Goal: Task Accomplishment & Management: Complete application form

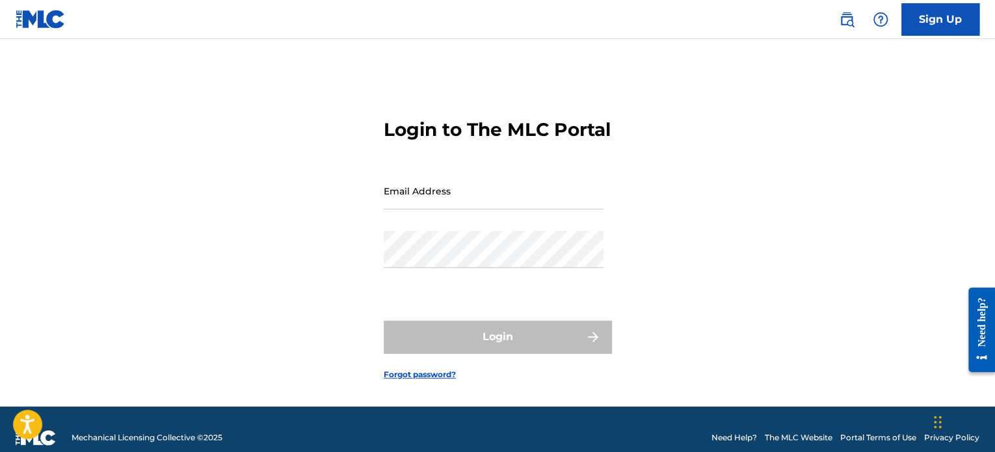
click at [947, 14] on link "Sign Up" at bounding box center [940, 19] width 78 height 33
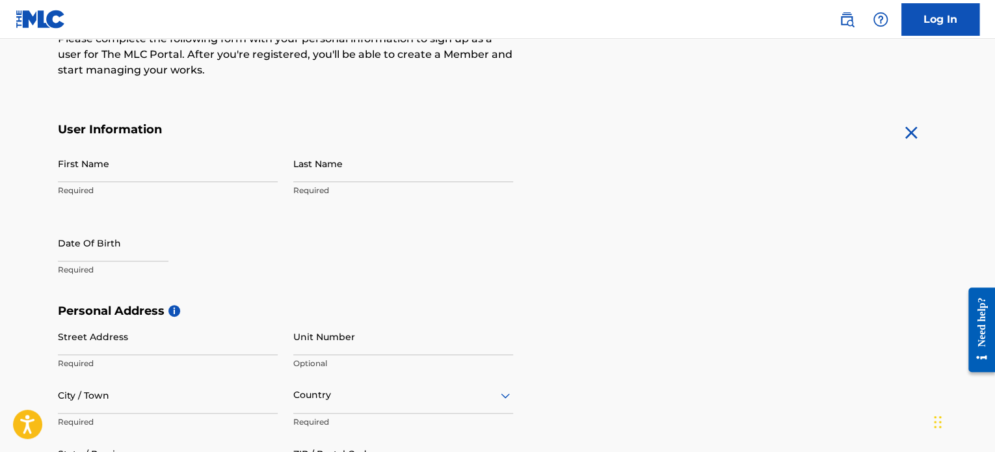
scroll to position [195, 0]
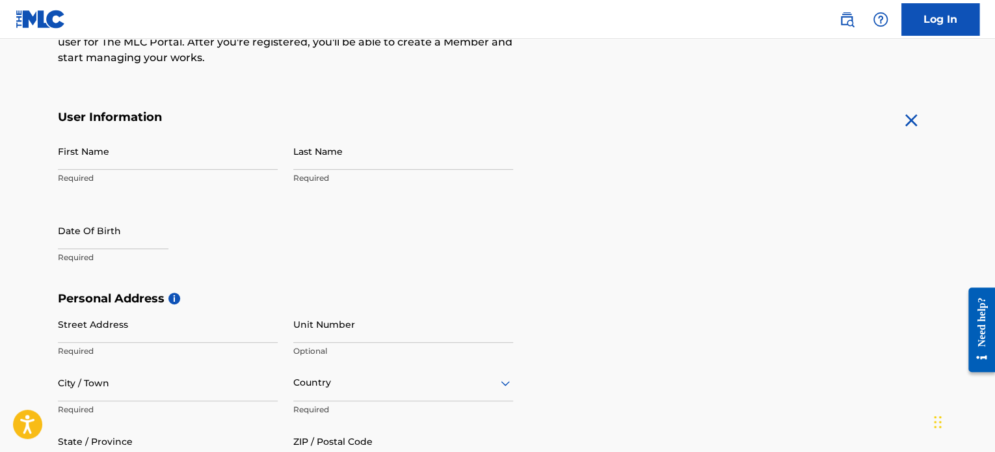
click at [146, 153] on input "First Name" at bounding box center [168, 151] width 220 height 37
type input "Rajah"
type input "Letaief"
type input "[GEOGRAPHIC_DATA], Apt 92"
type input "Sofia"
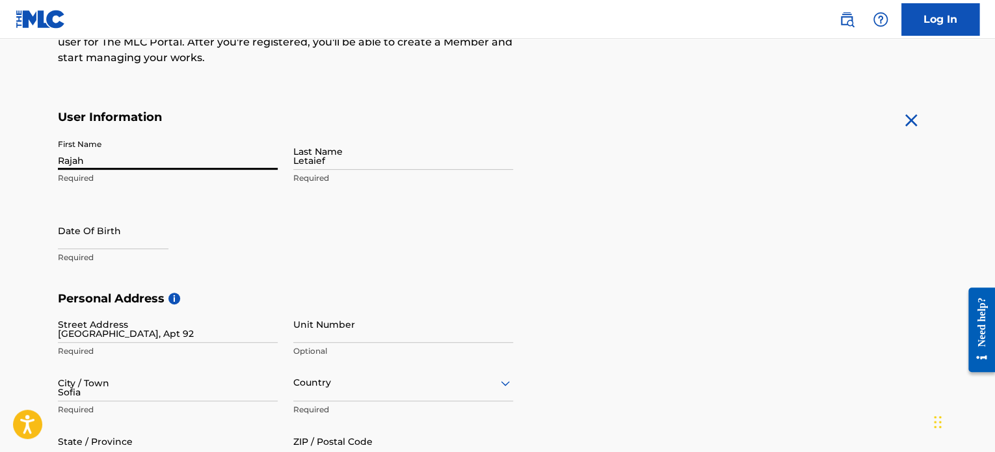
type input "Bulgaria"
type input "1303"
type input "87"
type input "7532515"
type input "Altsouwt@gmail.com"
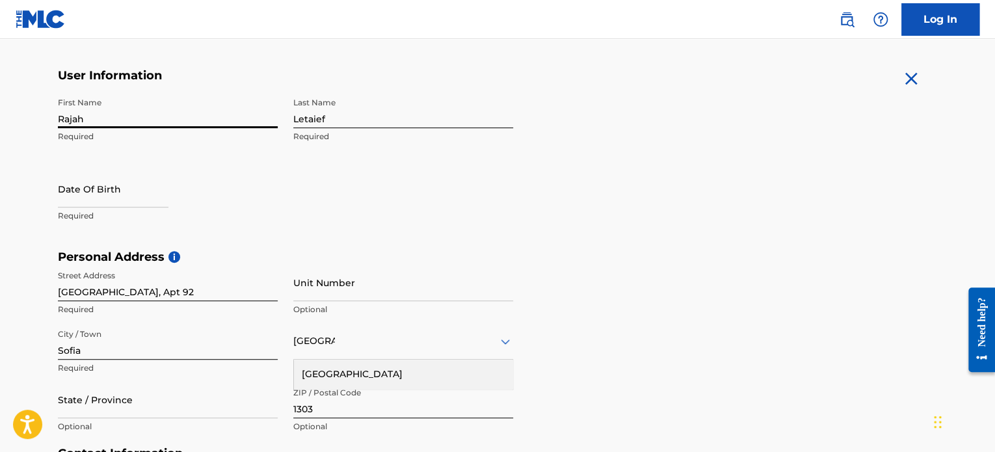
scroll to position [260, 0]
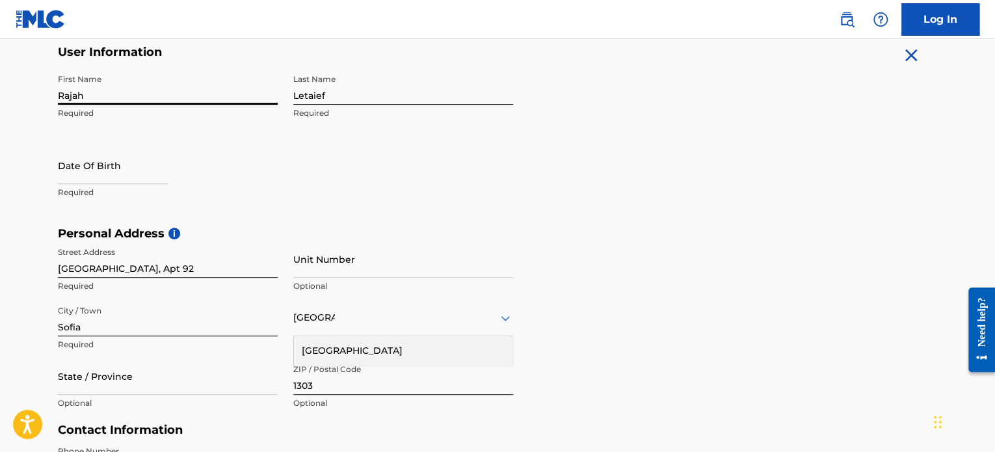
click at [304, 265] on input "Unit Number" at bounding box center [403, 259] width 220 height 37
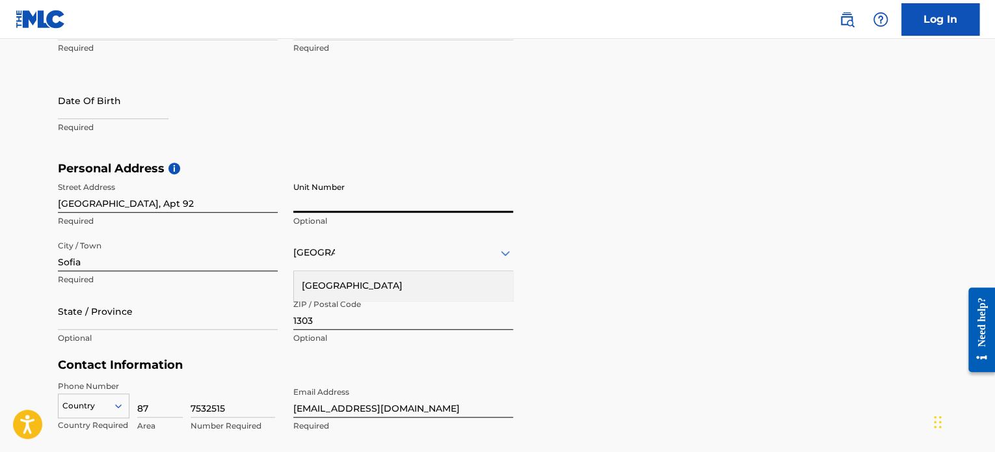
scroll to position [390, 0]
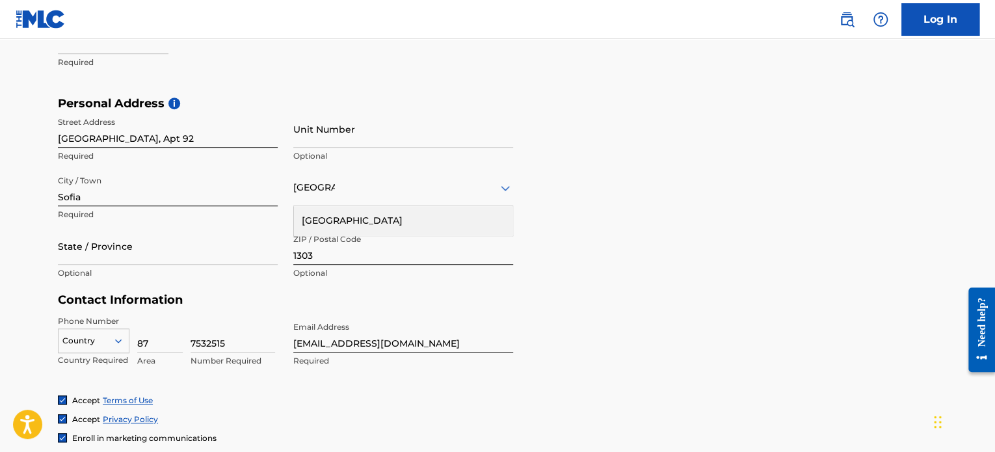
click at [319, 298] on h5 "Contact Information" at bounding box center [285, 300] width 455 height 15
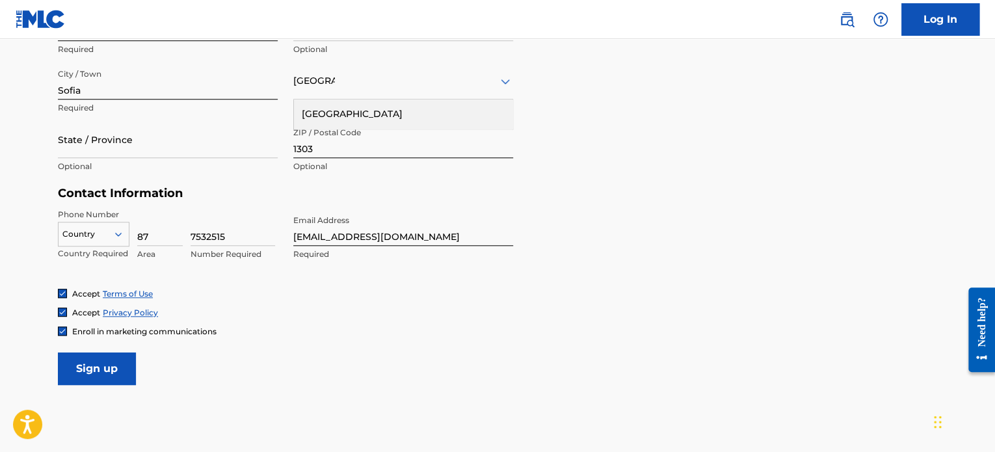
scroll to position [520, 0]
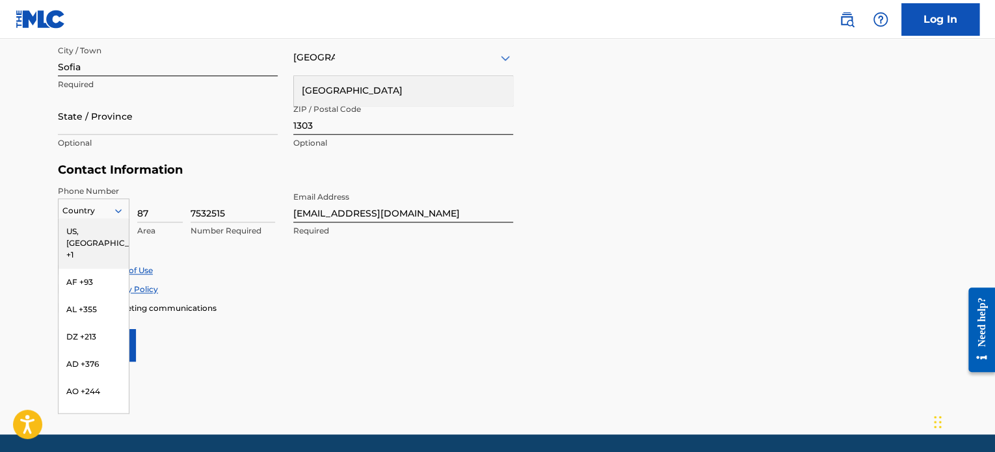
click at [114, 209] on icon at bounding box center [118, 211] width 12 height 12
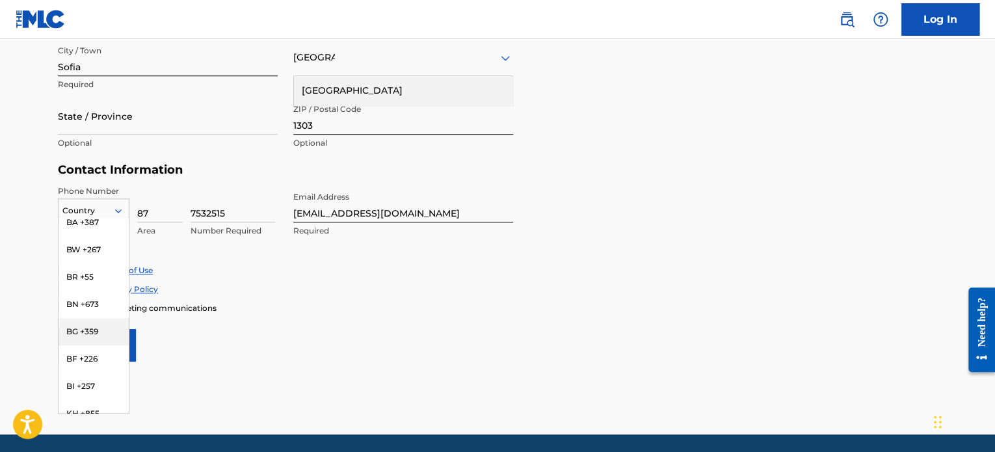
click at [86, 318] on div "BG +359" at bounding box center [94, 331] width 70 height 27
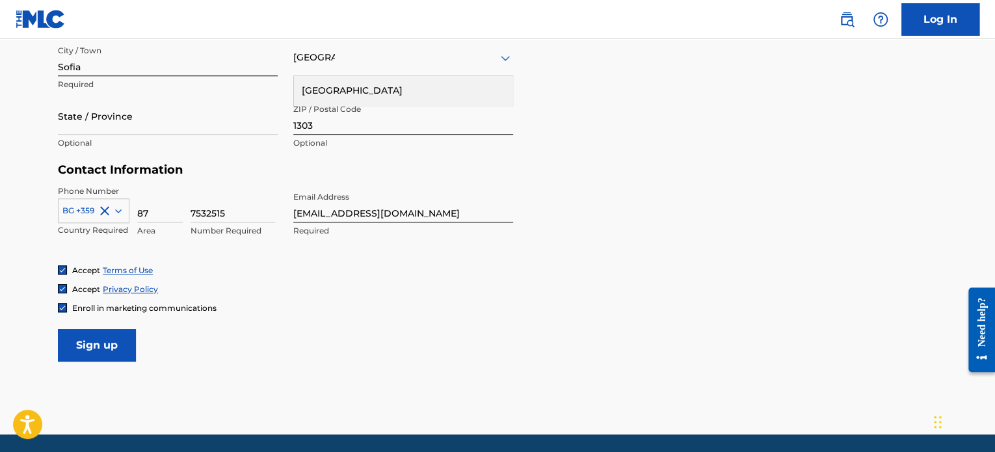
click at [104, 351] on input "Sign up" at bounding box center [97, 345] width 78 height 33
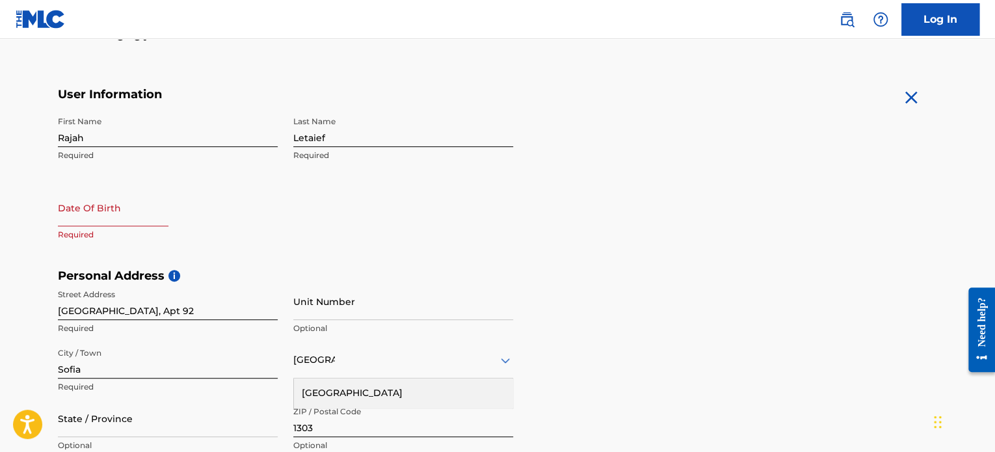
scroll to position [195, 0]
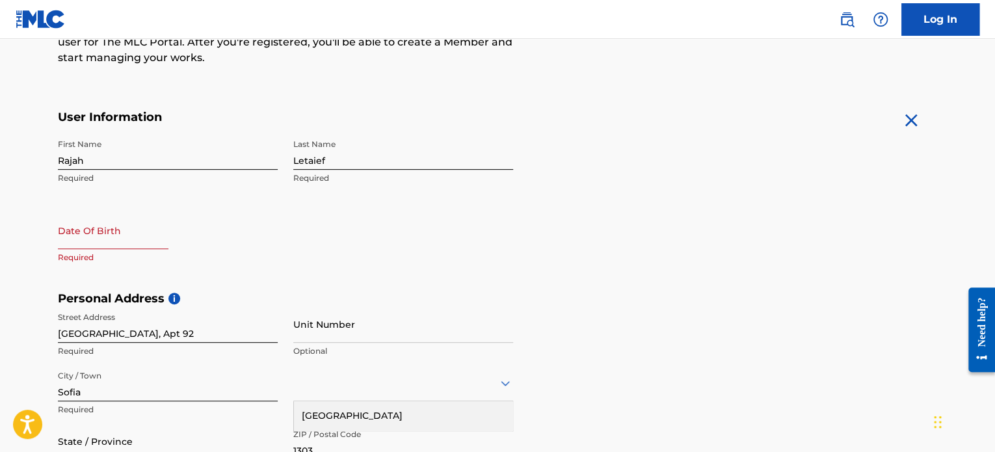
click at [160, 233] on input "text" at bounding box center [113, 230] width 111 height 37
select select "8"
select select "2025"
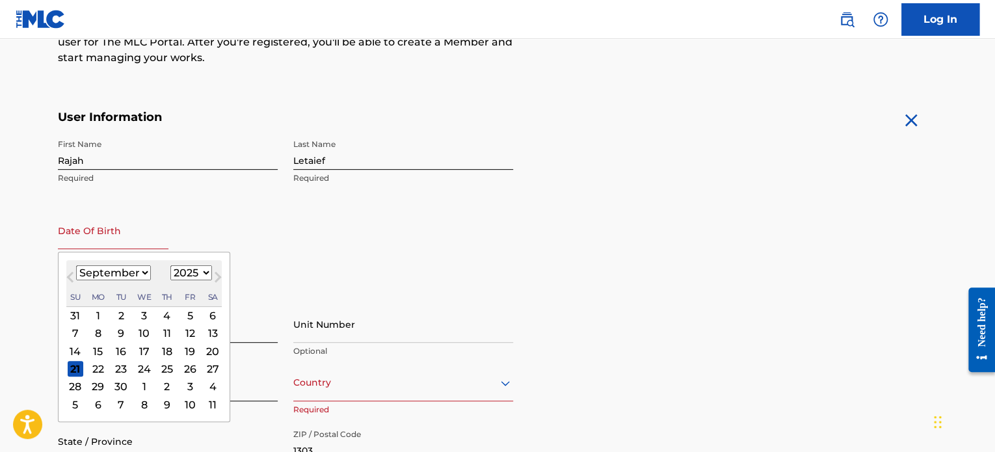
click at [169, 348] on div "18" at bounding box center [167, 351] width 16 height 16
type input "September 18 2025"
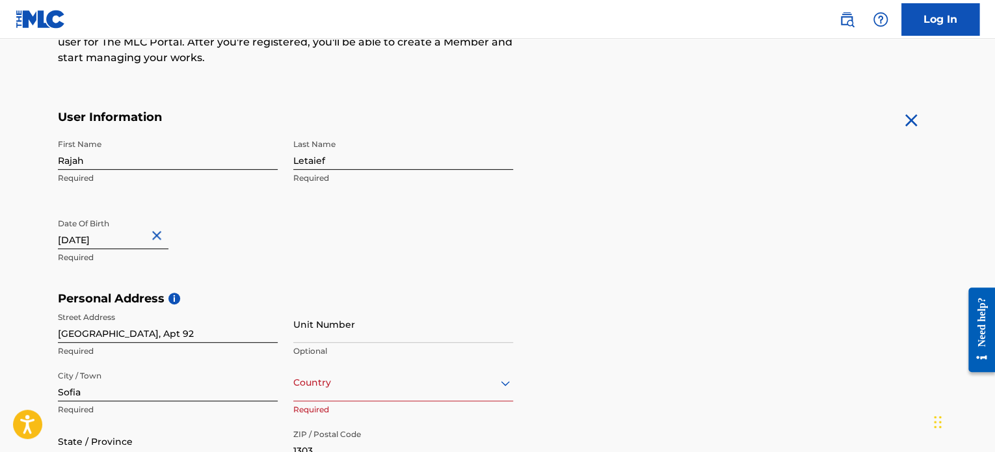
click at [123, 237] on input "September 18 2025" at bounding box center [113, 230] width 111 height 37
select select "8"
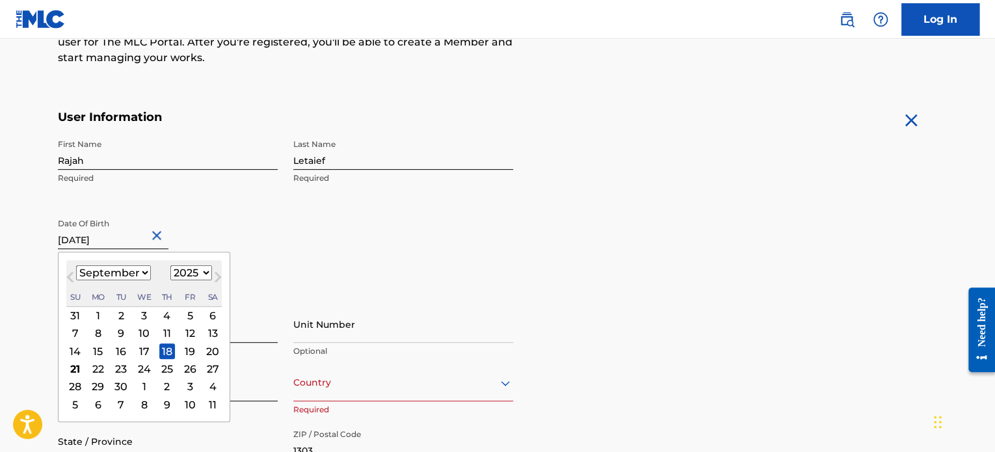
click at [104, 274] on select "January February March April May June July August September October November De…" at bounding box center [113, 272] width 75 height 15
click at [198, 270] on select "1900 1901 1902 1903 1904 1905 1906 1907 1908 1909 1910 1911 1912 1913 1914 1915…" at bounding box center [191, 272] width 42 height 15
select select "1994"
click at [170, 265] on select "1900 1901 1902 1903 1904 1905 1906 1907 1908 1909 1910 1911 1912 1913 1914 1915…" at bounding box center [191, 272] width 42 height 15
click at [135, 274] on select "January February March April May June July August September October November De…" at bounding box center [113, 272] width 75 height 15
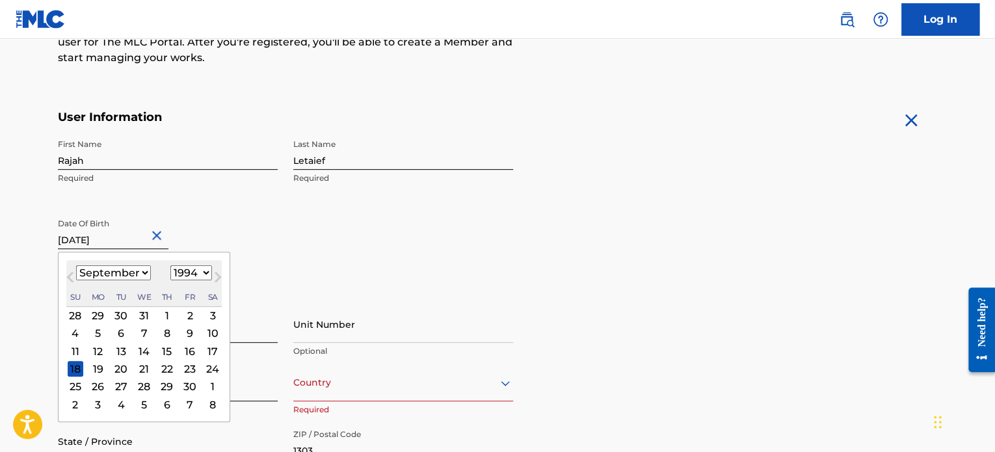
select select "7"
click at [76, 265] on select "January February March April May June July August September October November De…" at bounding box center [113, 272] width 75 height 15
click at [161, 350] on div "18" at bounding box center [167, 351] width 16 height 16
type input "August 18 1994"
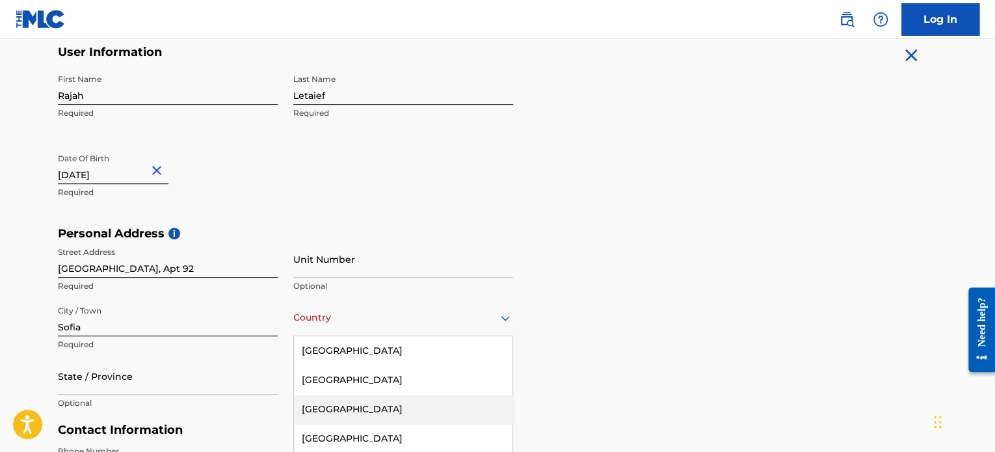
scroll to position [340, 0]
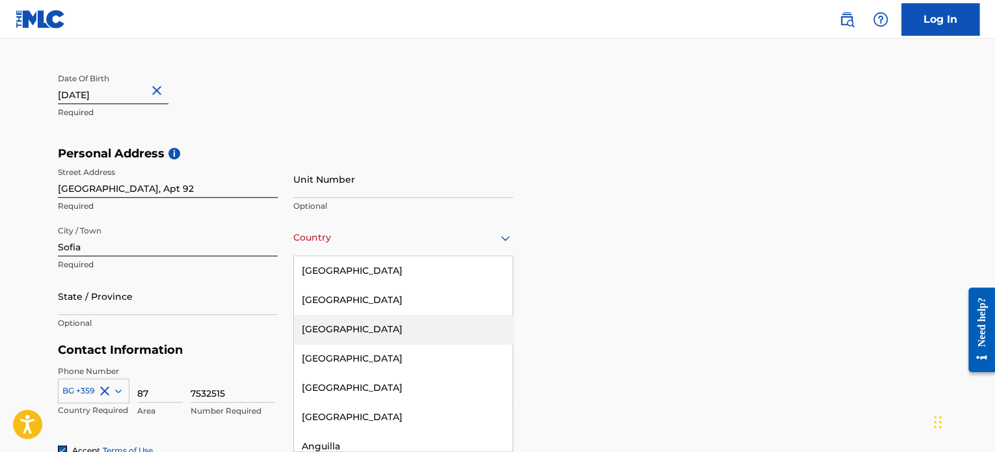
click at [492, 256] on div "223 results available. Use Up and Down to choose options, press Enter to select…" at bounding box center [403, 237] width 220 height 37
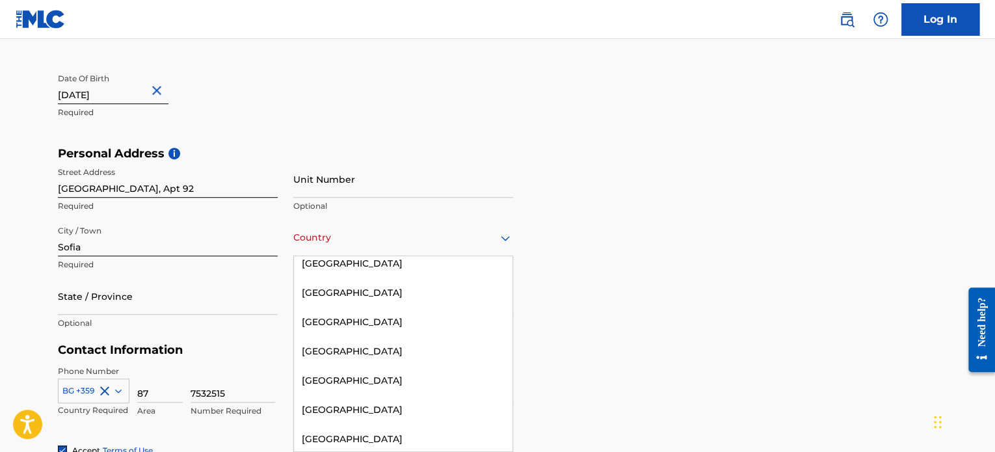
scroll to position [780, 0]
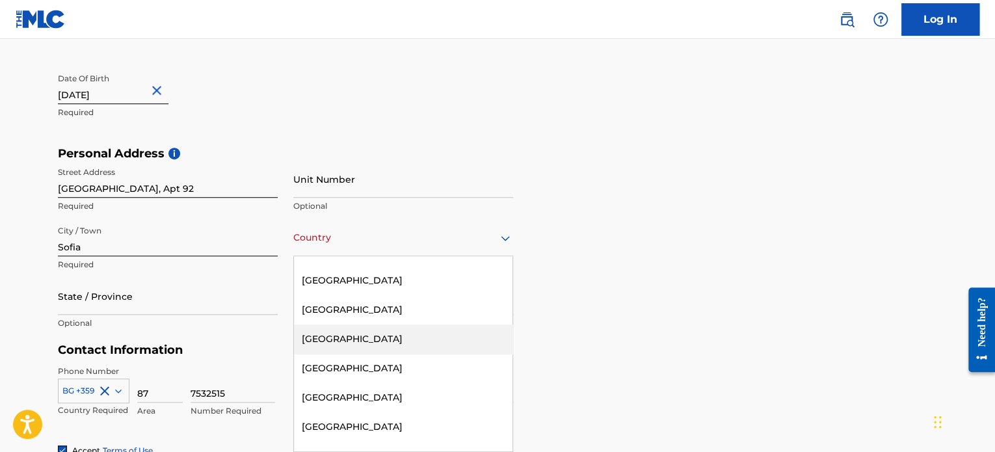
click at [347, 337] on div "Bulgaria" at bounding box center [403, 338] width 218 height 29
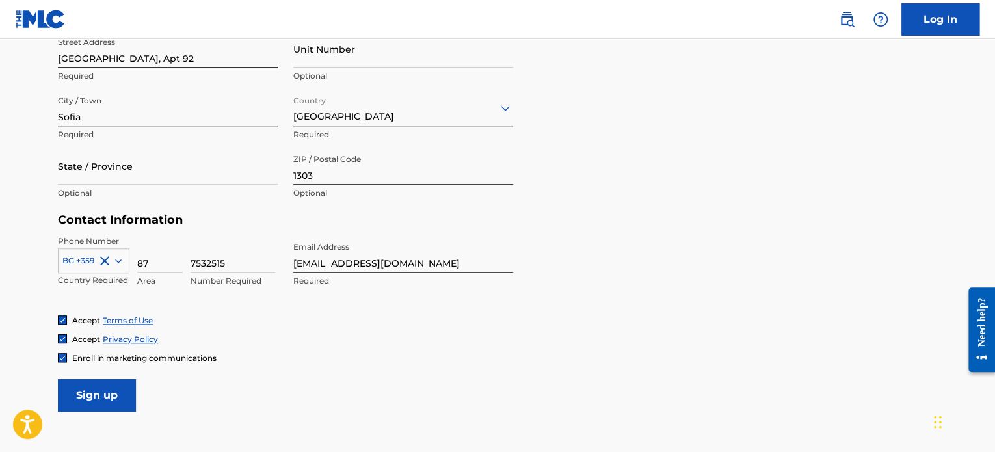
scroll to position [535, 0]
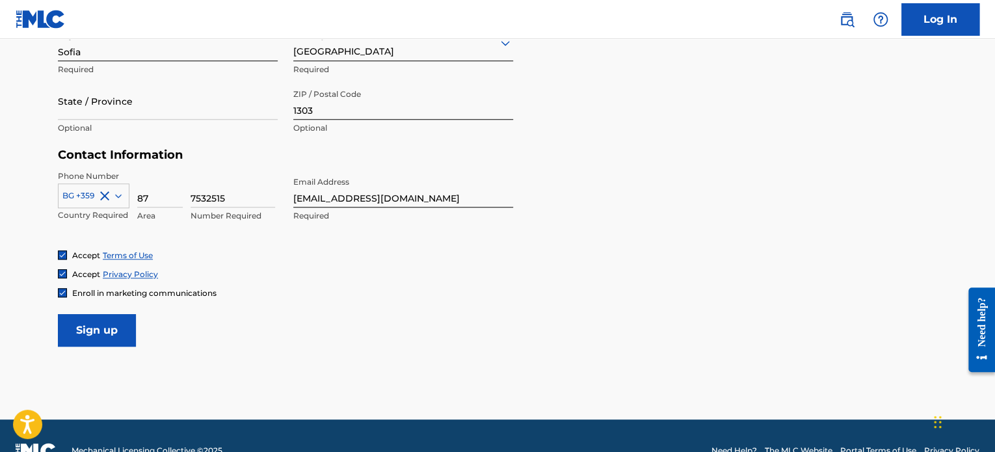
click at [115, 337] on input "Sign up" at bounding box center [97, 330] width 78 height 33
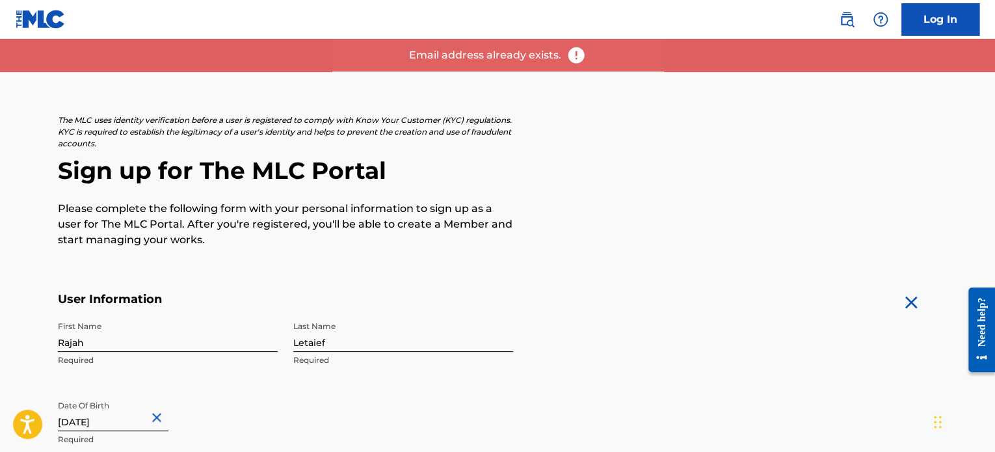
scroll to position [0, 0]
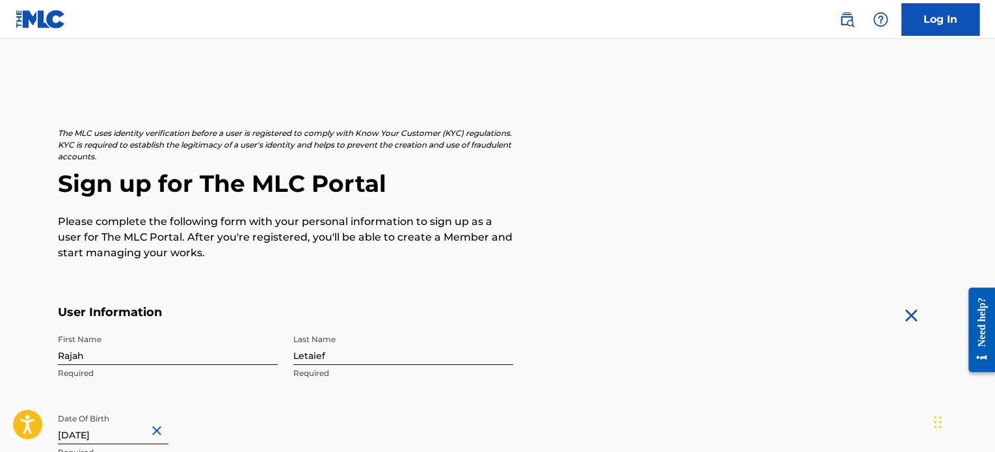
click at [955, 7] on link "Log In" at bounding box center [940, 19] width 78 height 33
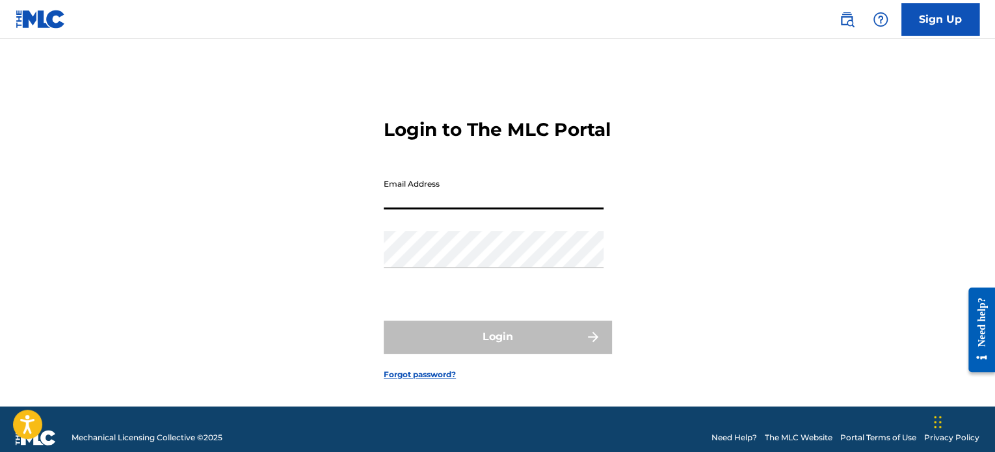
click at [512, 209] on input "Email Address" at bounding box center [494, 190] width 220 height 37
type input "Altsouwt@gmail.com"
click at [425, 380] on link "Forgot password?" at bounding box center [420, 375] width 72 height 12
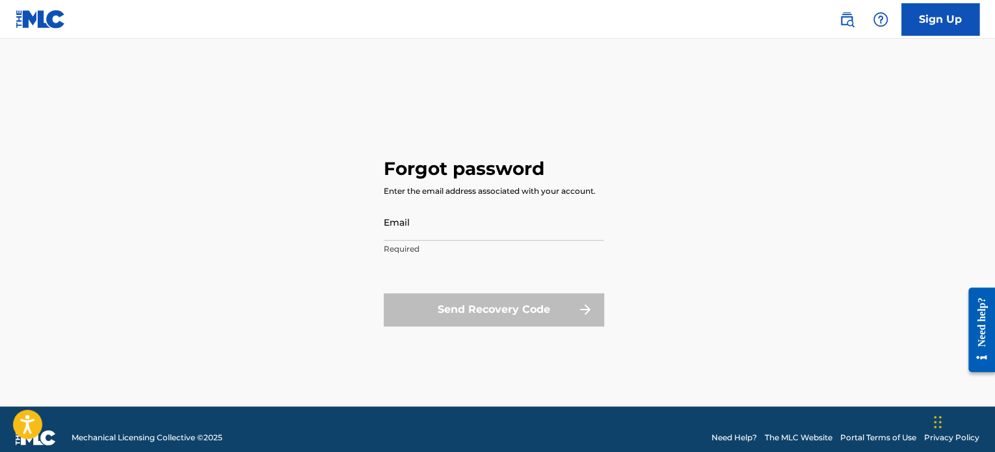
click at [494, 227] on input "Email" at bounding box center [494, 222] width 220 height 37
type input "Altsouwt@gmail.com"
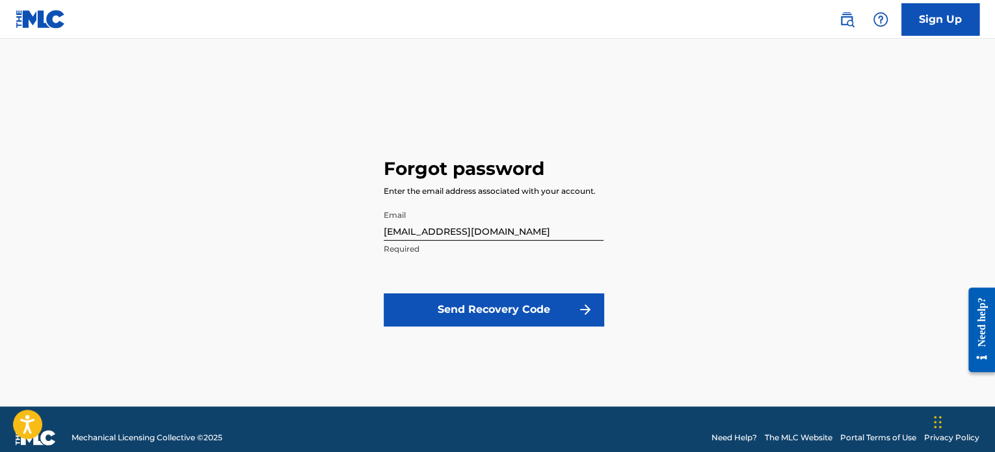
click at [512, 304] on button "Send Recovery Code" at bounding box center [494, 309] width 220 height 33
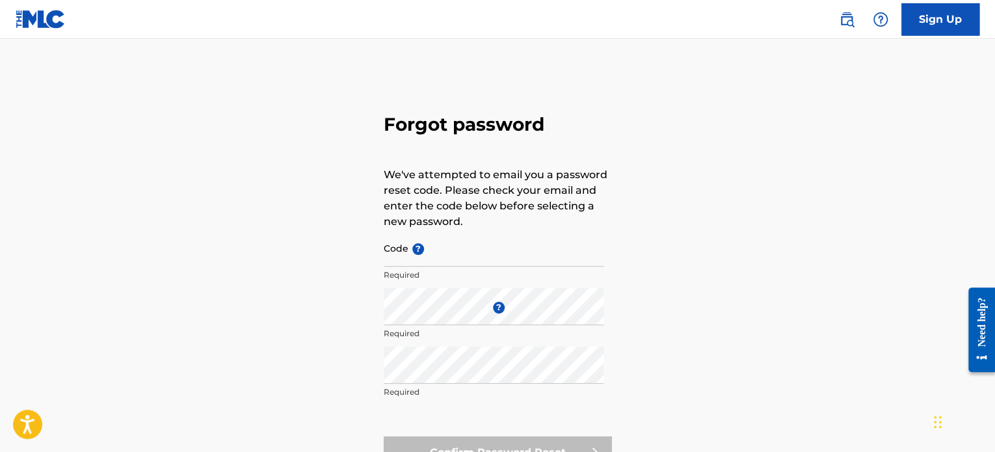
click at [479, 257] on input "Code ?" at bounding box center [494, 248] width 220 height 37
paste input "FP_505449601f10d4432c32bd51e658"
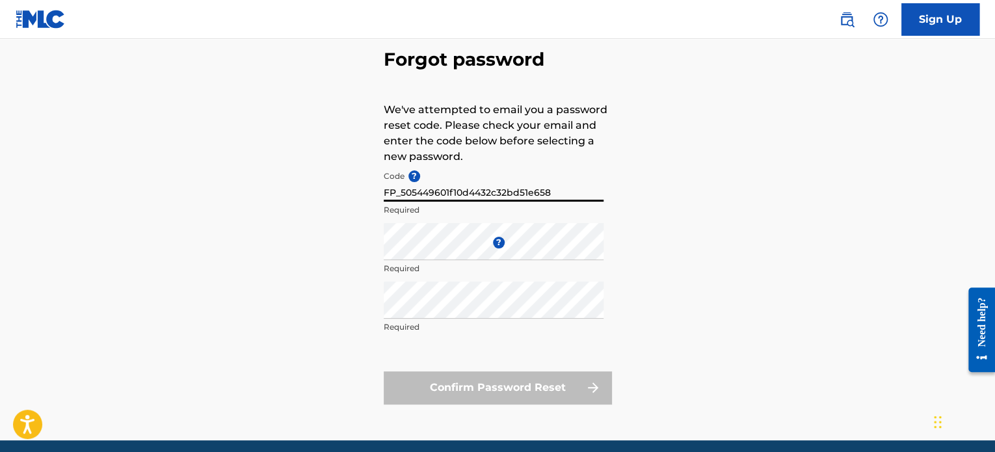
type input "FP_505449601f10d4432c32bd51e658"
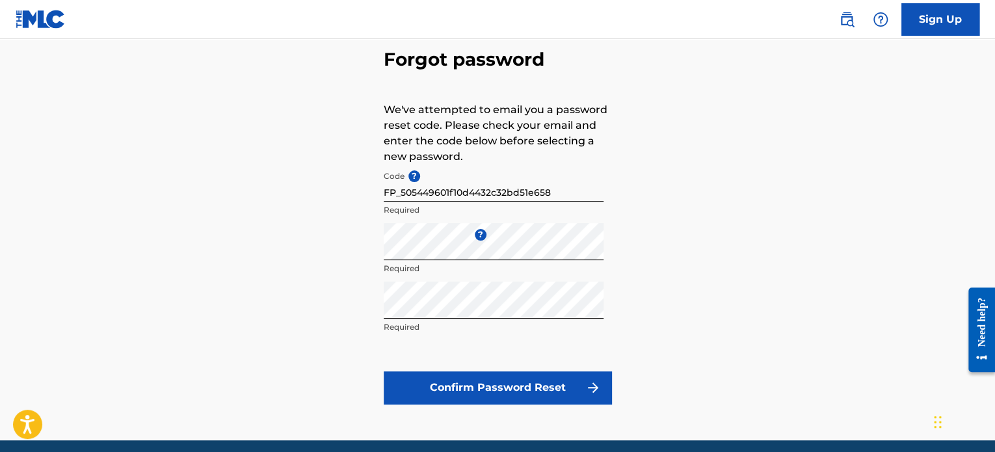
click at [532, 380] on button "Confirm Password Reset" at bounding box center [498, 387] width 228 height 33
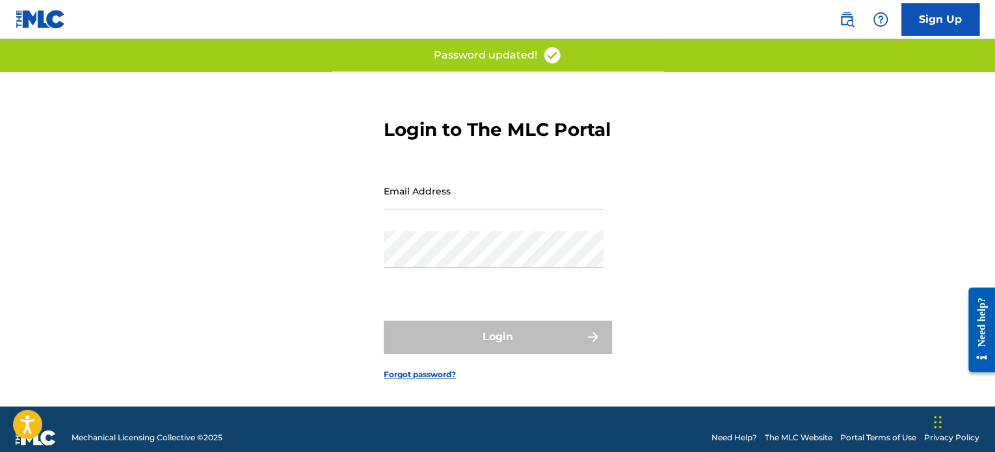
click at [479, 205] on input "Email Address" at bounding box center [494, 190] width 220 height 37
click at [529, 209] on input "Email Address" at bounding box center [494, 190] width 220 height 37
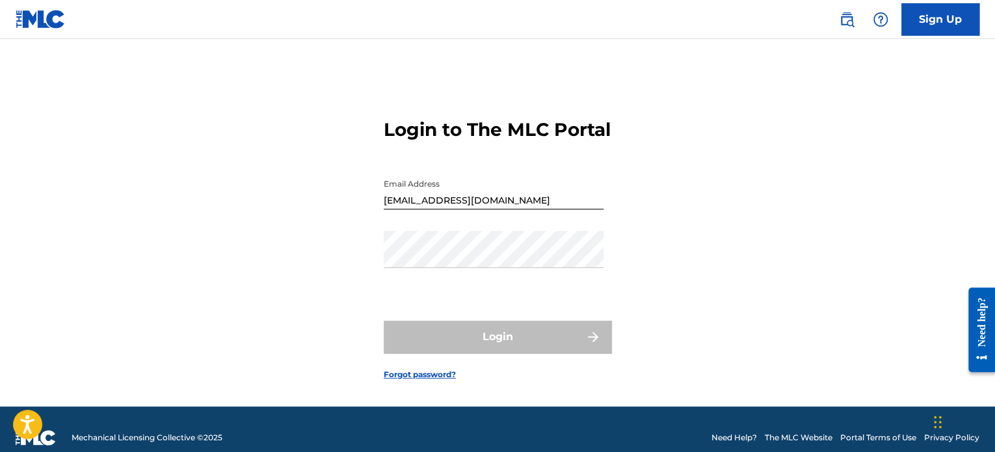
click at [495, 289] on div "Password" at bounding box center [494, 260] width 220 height 59
type input "[EMAIL_ADDRESS][DOMAIN_NAME]"
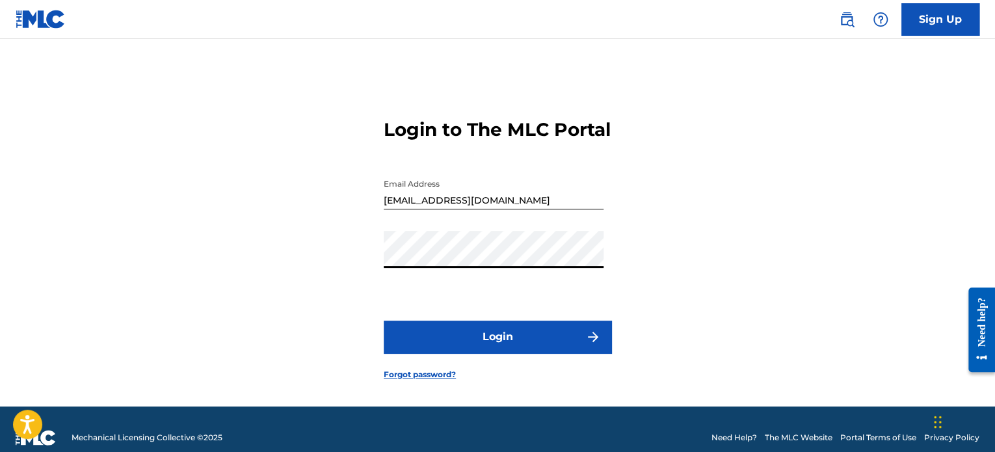
click at [513, 353] on button "Login" at bounding box center [498, 337] width 228 height 33
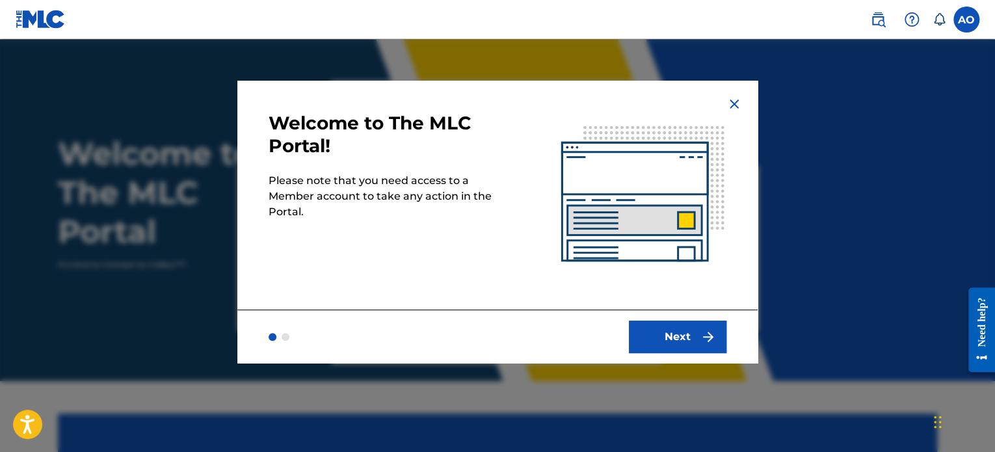
click at [713, 331] on img "submit" at bounding box center [708, 337] width 16 height 16
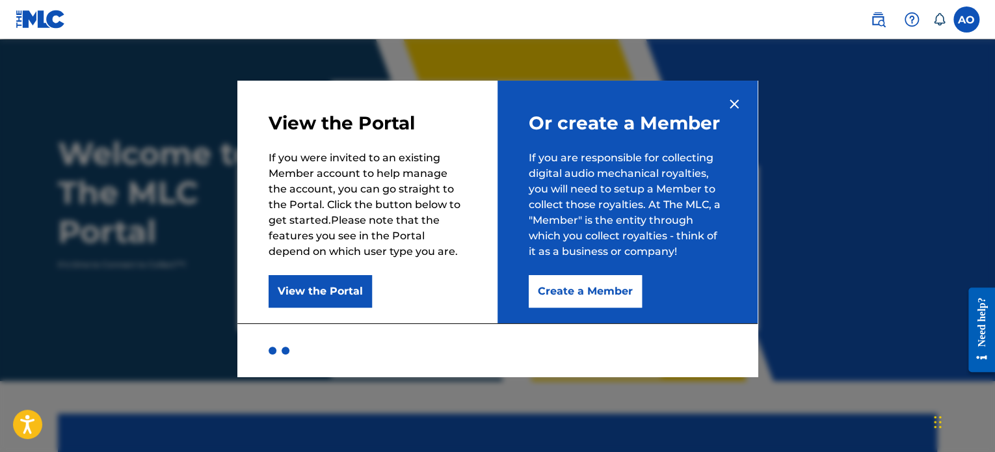
click at [612, 289] on button "Create a Member" at bounding box center [585, 291] width 113 height 33
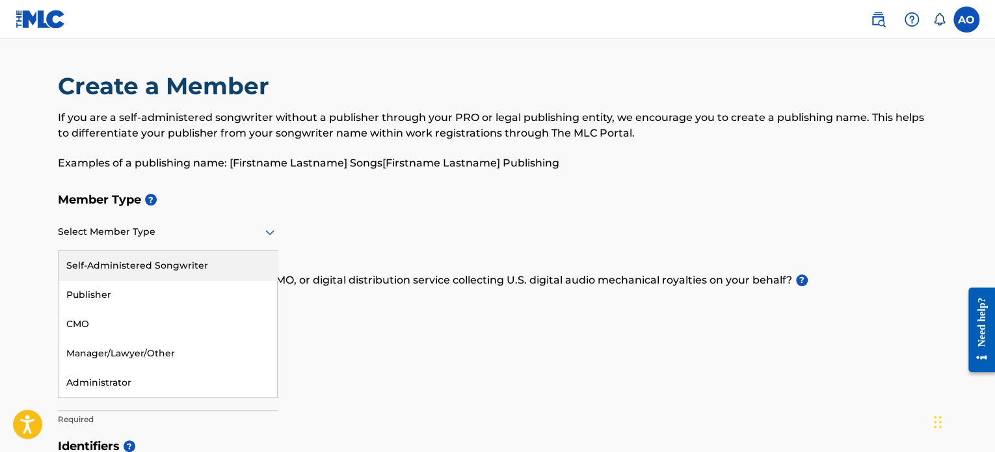
click at [183, 241] on div "Select Member Type" at bounding box center [168, 232] width 220 height 37
click at [165, 273] on div "Self-Administered Songwriter" at bounding box center [168, 265] width 218 height 29
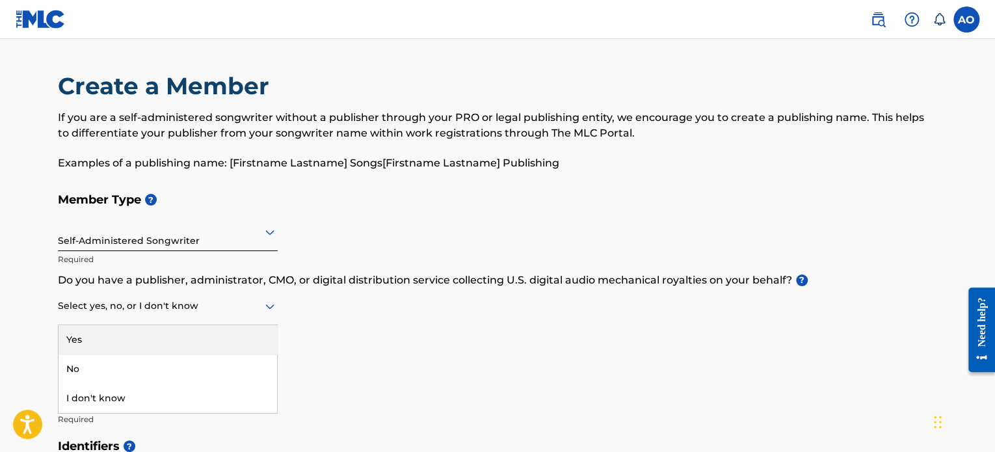
click at [226, 310] on div at bounding box center [168, 306] width 220 height 16
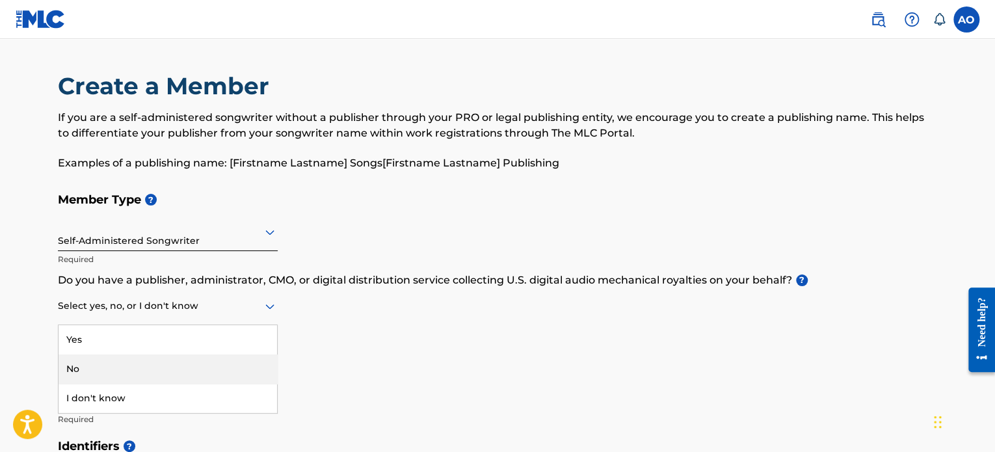
click at [175, 358] on div "No" at bounding box center [168, 368] width 218 height 29
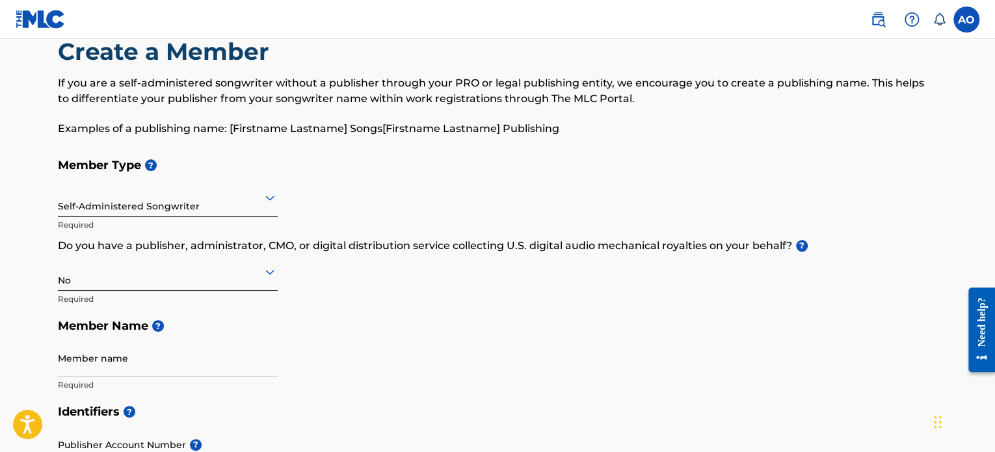
scroll to position [65, 0]
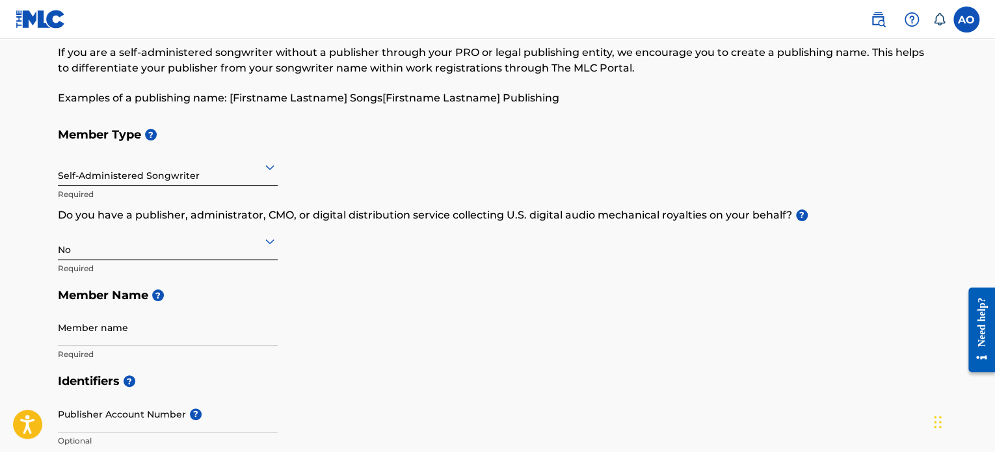
click at [109, 330] on input "Member name" at bounding box center [168, 327] width 220 height 37
type input "Rajah Letaief"
type input "Sredna Gora 25, FL 19, Apt 92"
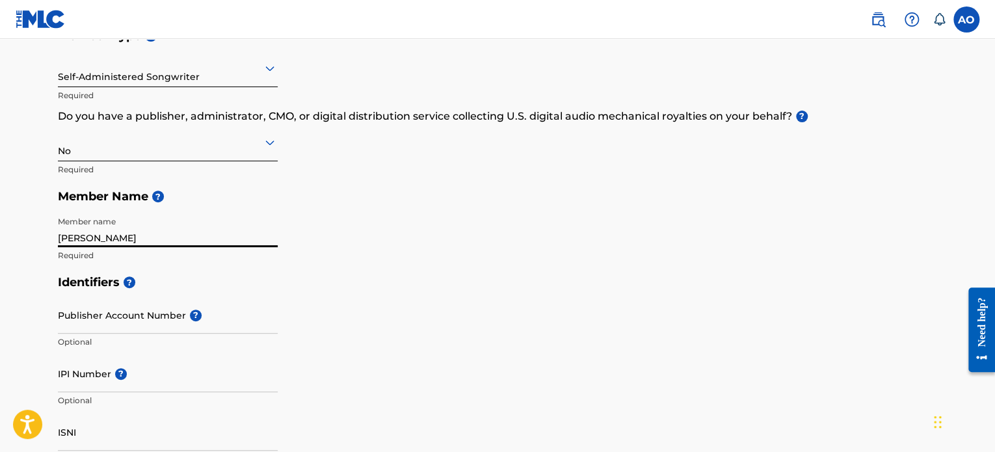
scroll to position [195, 0]
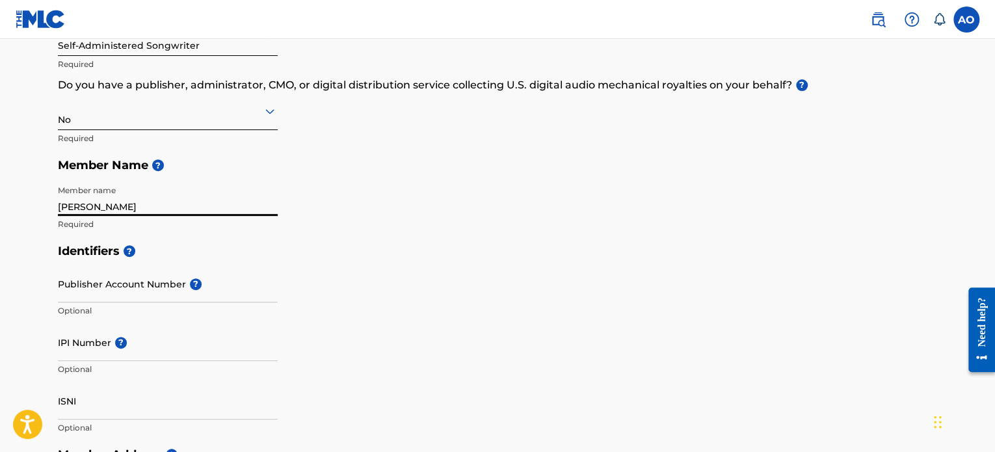
click at [133, 301] on input "Publisher Account Number ?" at bounding box center [168, 283] width 220 height 37
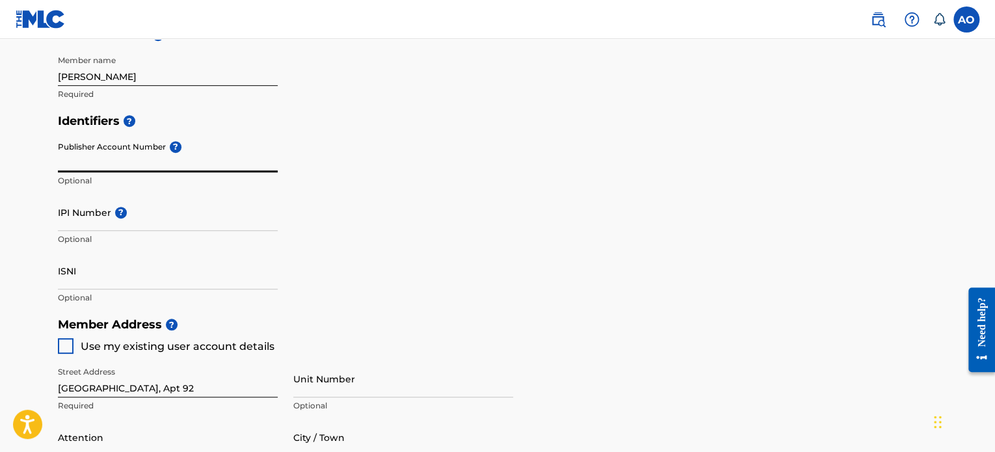
scroll to position [390, 0]
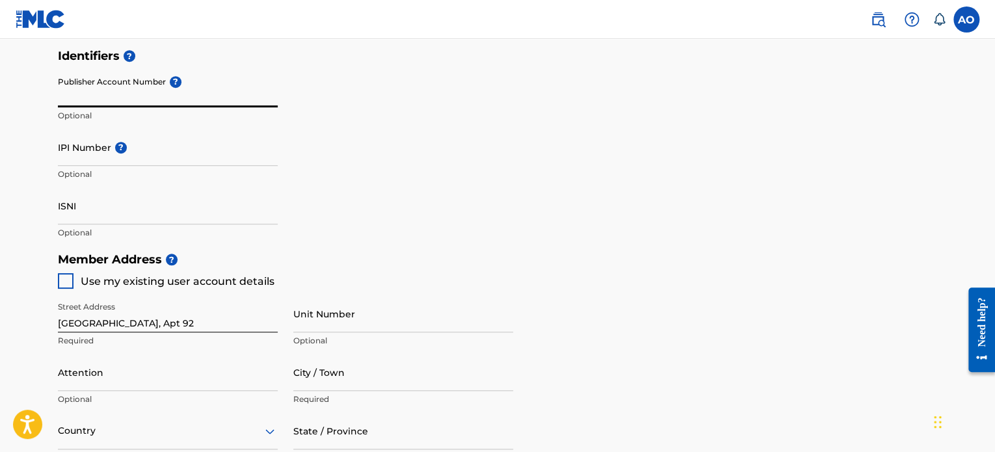
click at [64, 278] on div at bounding box center [66, 281] width 16 height 16
type input "Sofia"
type input "1303"
type input "87"
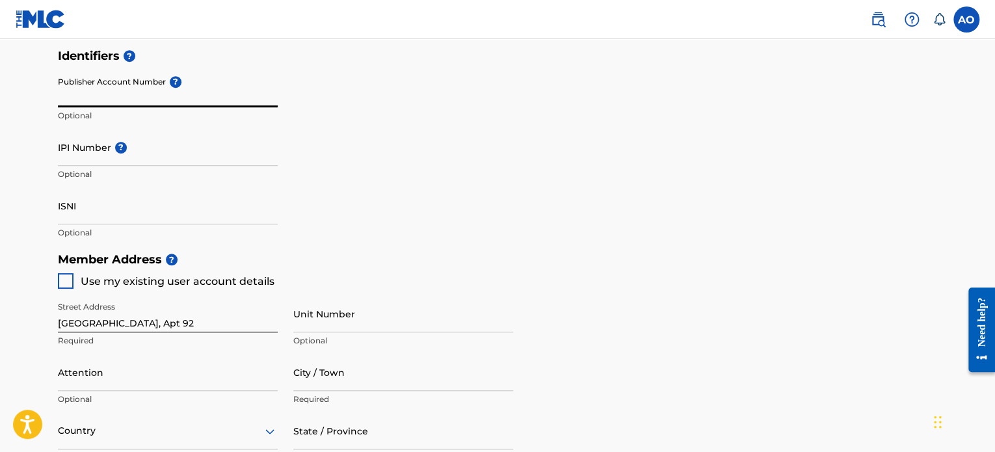
type input "7532515"
type input "[EMAIL_ADDRESS][DOMAIN_NAME]"
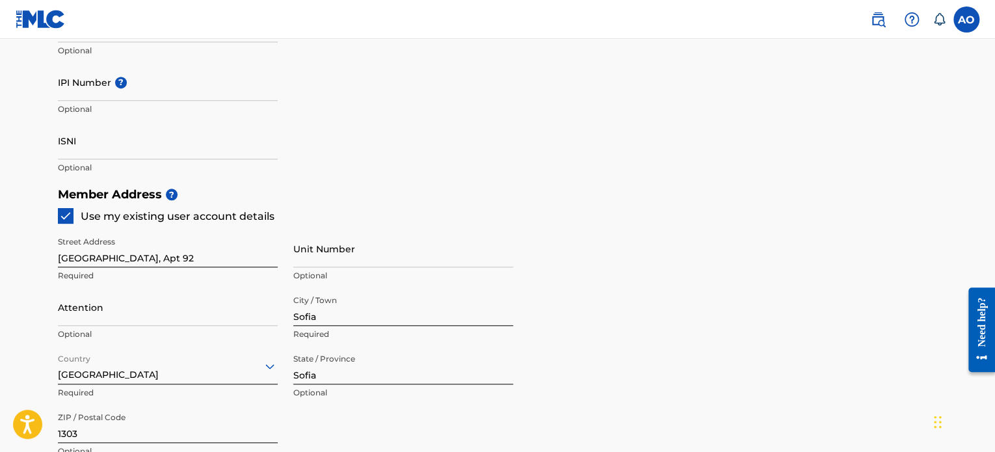
scroll to position [520, 0]
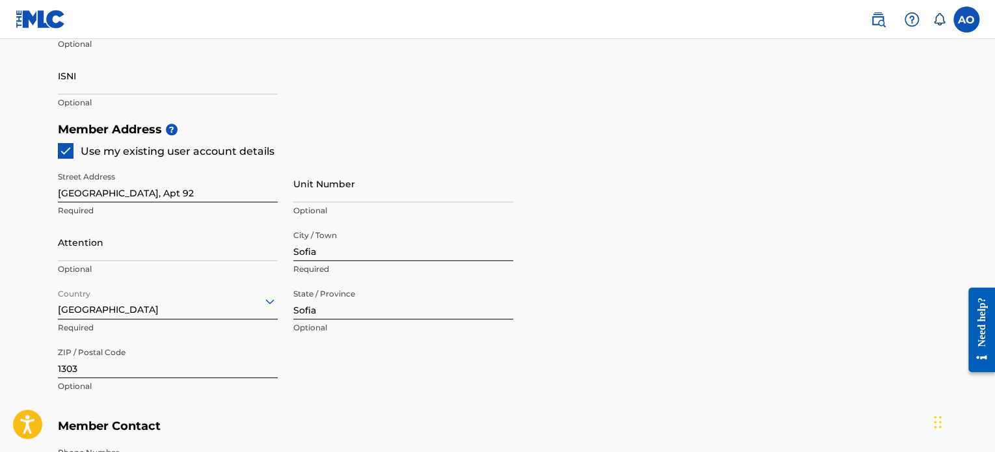
click at [91, 249] on input "Attention" at bounding box center [168, 242] width 220 height 37
click at [7, 287] on main "Create a Member If you are a self-administered songwriter without a publisher t…" at bounding box center [497, 103] width 995 height 1168
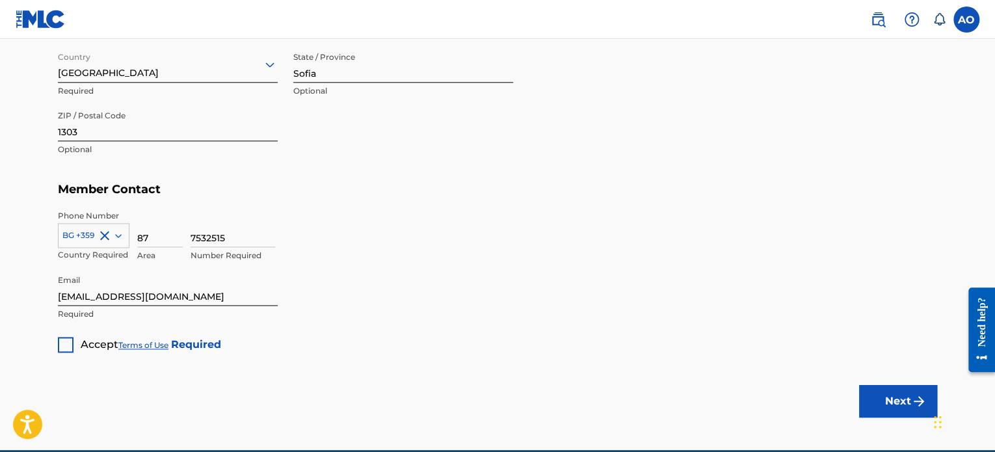
scroll to position [780, 0]
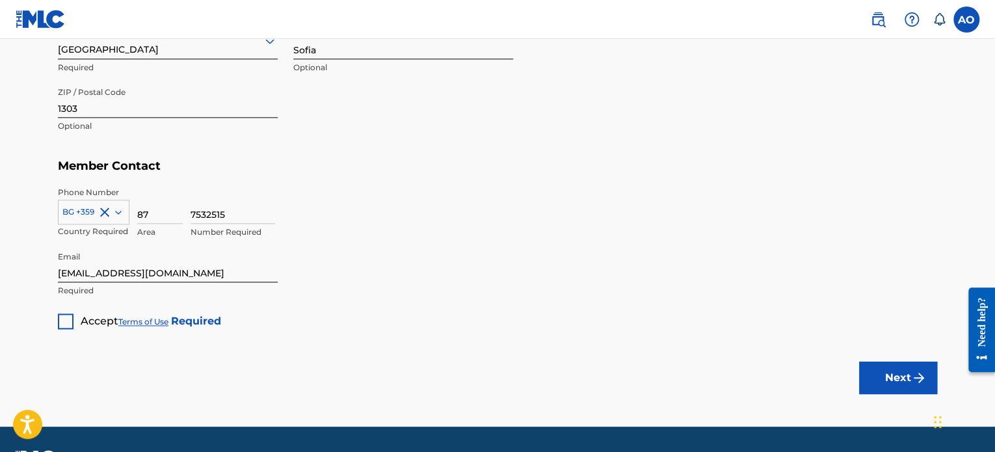
click at [69, 323] on div at bounding box center [66, 321] width 16 height 16
click at [923, 368] on button "Next" at bounding box center [898, 378] width 78 height 33
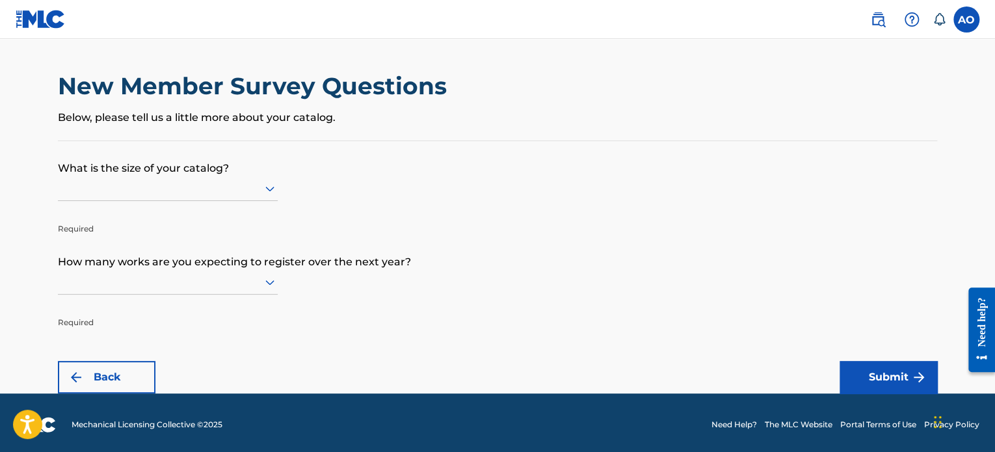
click at [585, 196] on form "What is the size of your catalog? Required How many works are you expecting to …" at bounding box center [497, 267] width 879 height 252
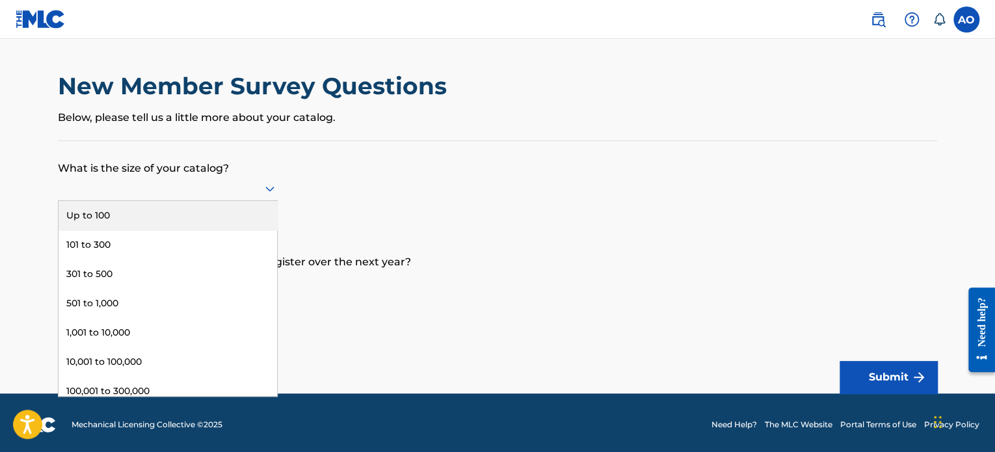
click at [271, 188] on icon at bounding box center [269, 189] width 9 height 5
click at [189, 218] on div "Up to 100" at bounding box center [168, 215] width 218 height 29
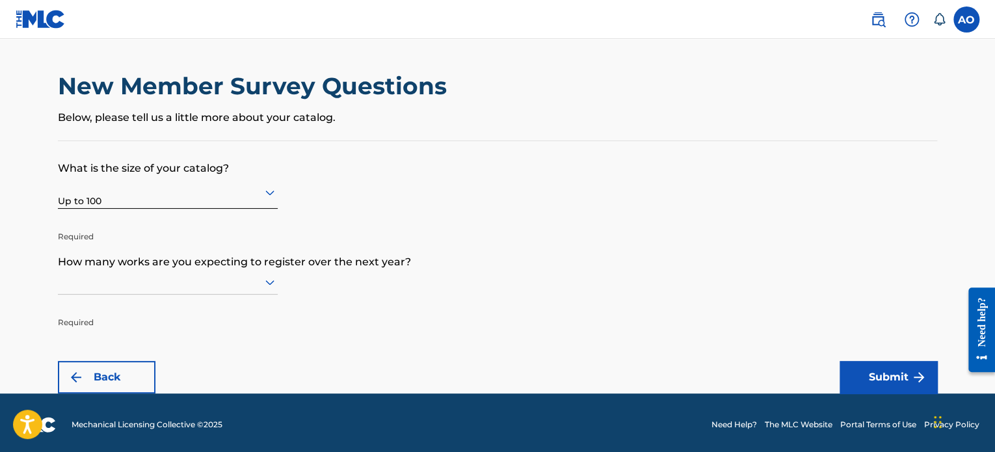
click at [214, 196] on div at bounding box center [168, 192] width 220 height 16
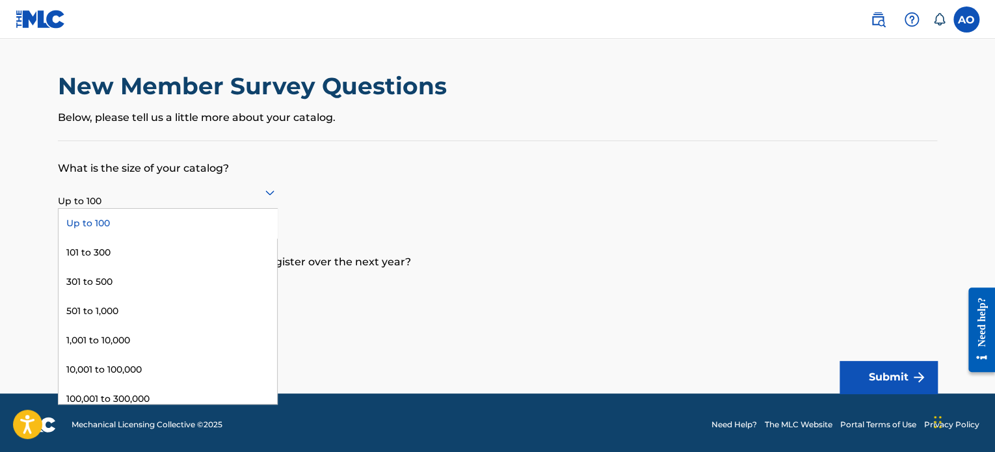
click at [214, 196] on div at bounding box center [168, 192] width 220 height 16
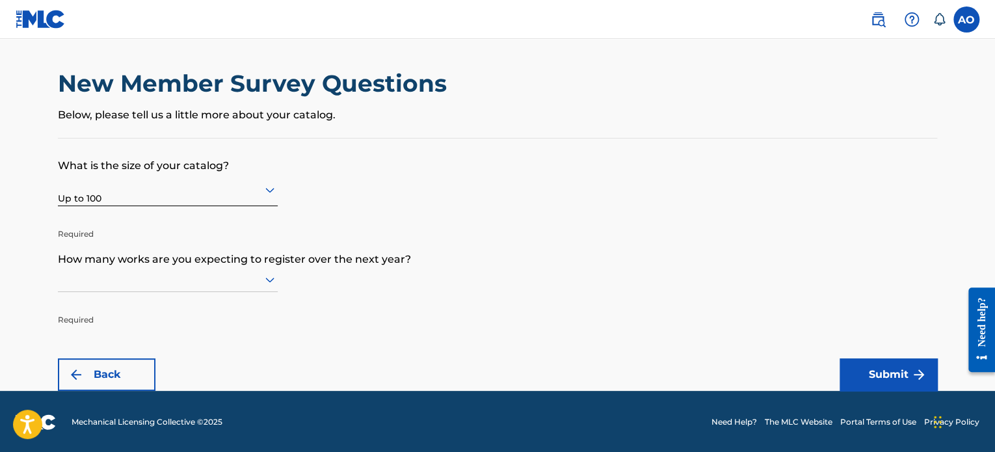
scroll to position [3, 0]
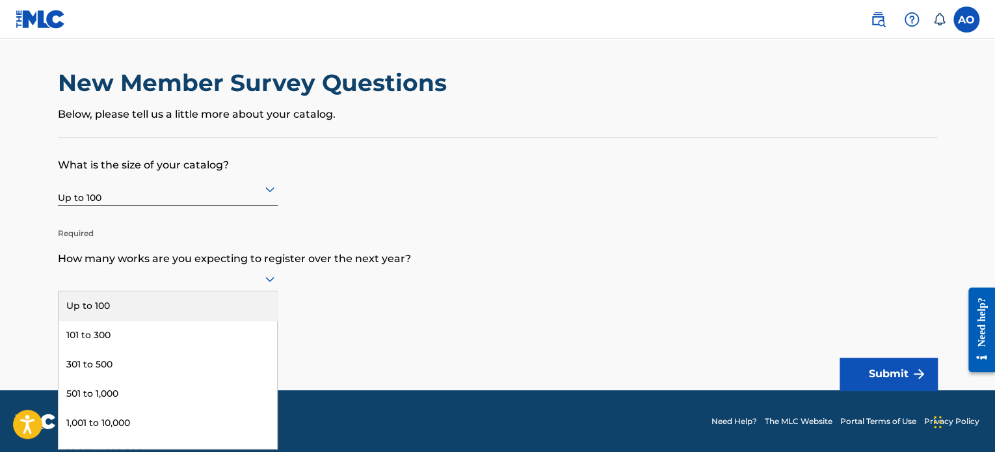
click at [220, 280] on div at bounding box center [168, 278] width 220 height 16
click at [183, 301] on div "Up to 100" at bounding box center [168, 305] width 218 height 29
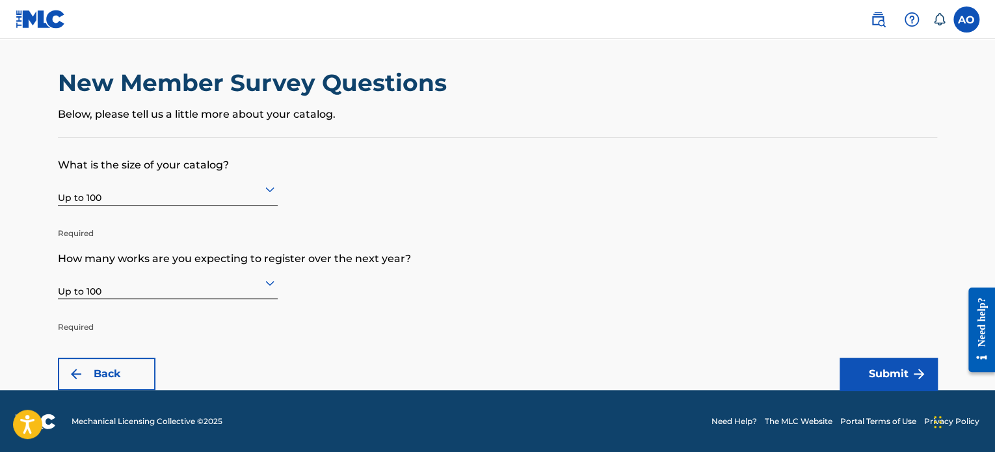
click at [891, 367] on button "Submit" at bounding box center [888, 374] width 98 height 33
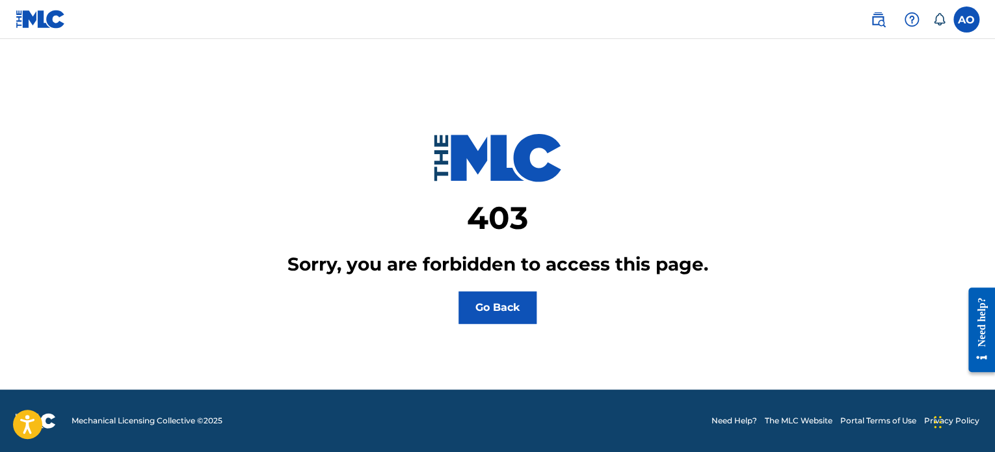
click at [525, 311] on button "Go Back" at bounding box center [497, 307] width 78 height 33
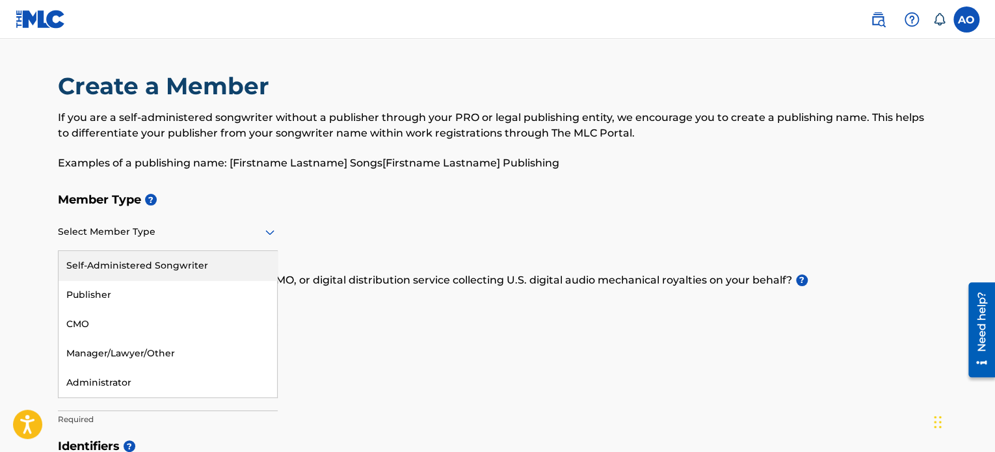
click at [261, 239] on div at bounding box center [168, 232] width 220 height 16
click at [206, 270] on div "Self-Administered Songwriter" at bounding box center [168, 265] width 218 height 29
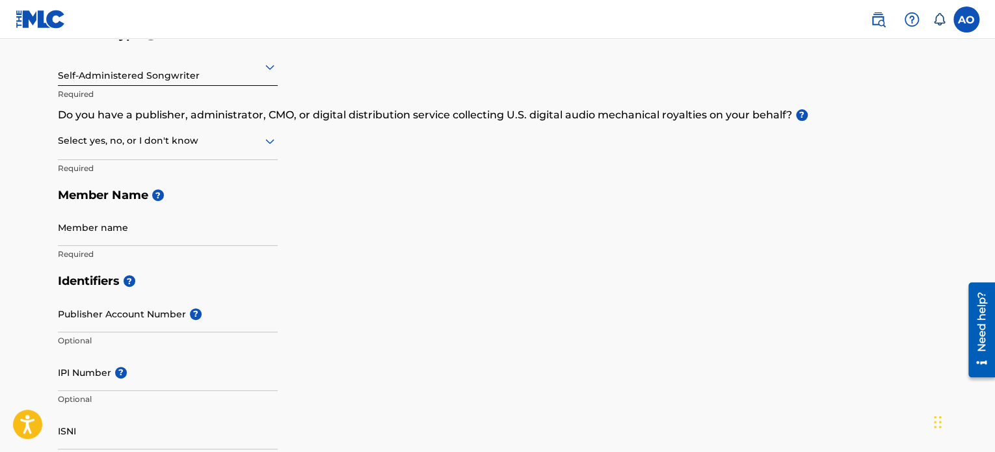
scroll to position [195, 0]
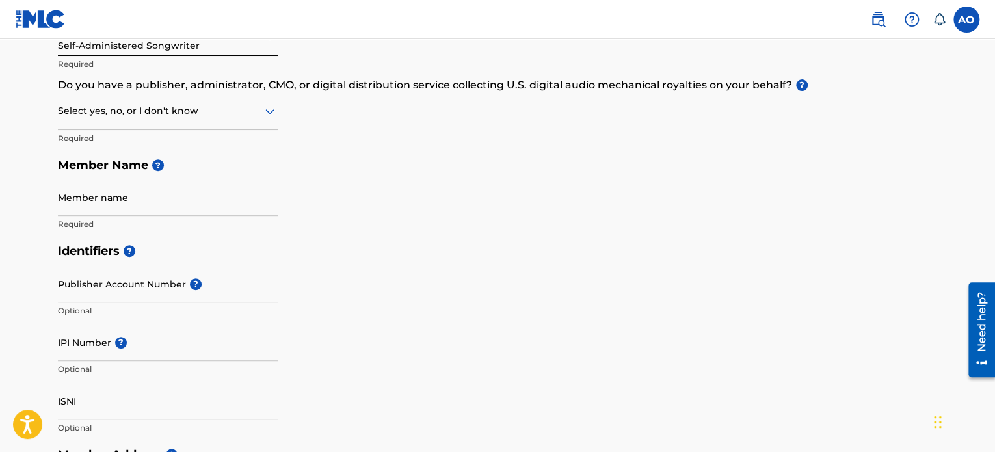
click at [189, 215] on input "Member name" at bounding box center [168, 197] width 220 height 37
type input "Rajah Letaief"
type input "Sredna Gora 25, FL 19, Apt 92"
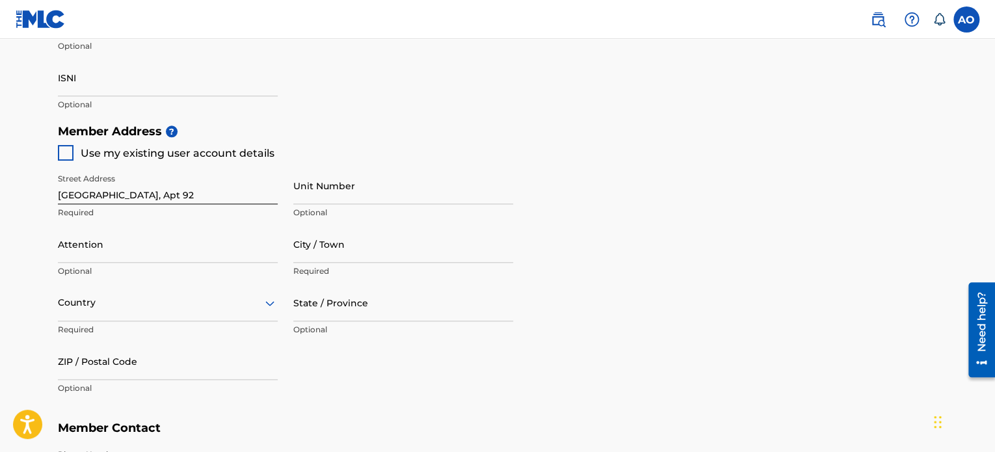
scroll to position [455, 0]
